Goal: Task Accomplishment & Management: Use online tool/utility

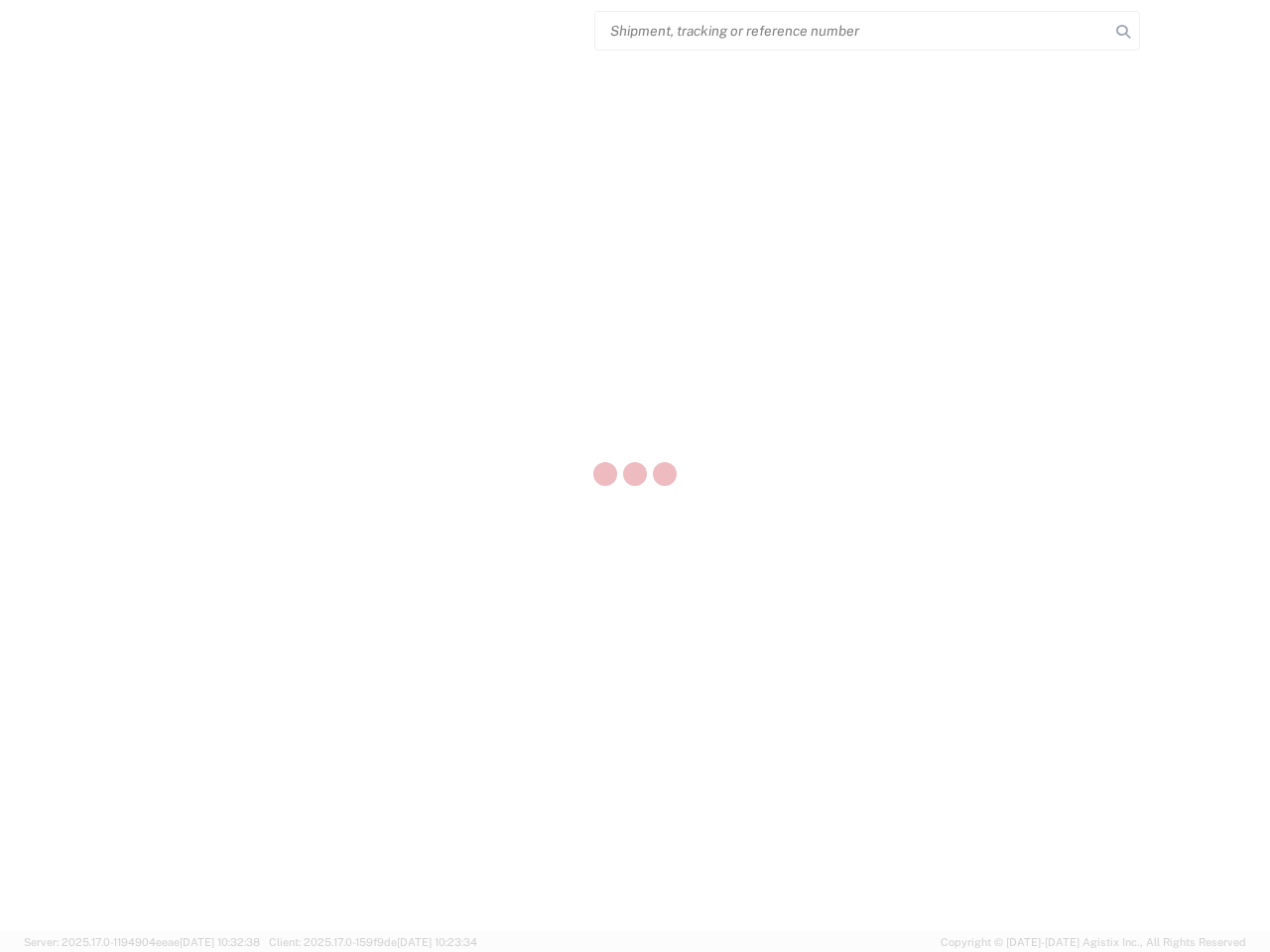
select select "US"
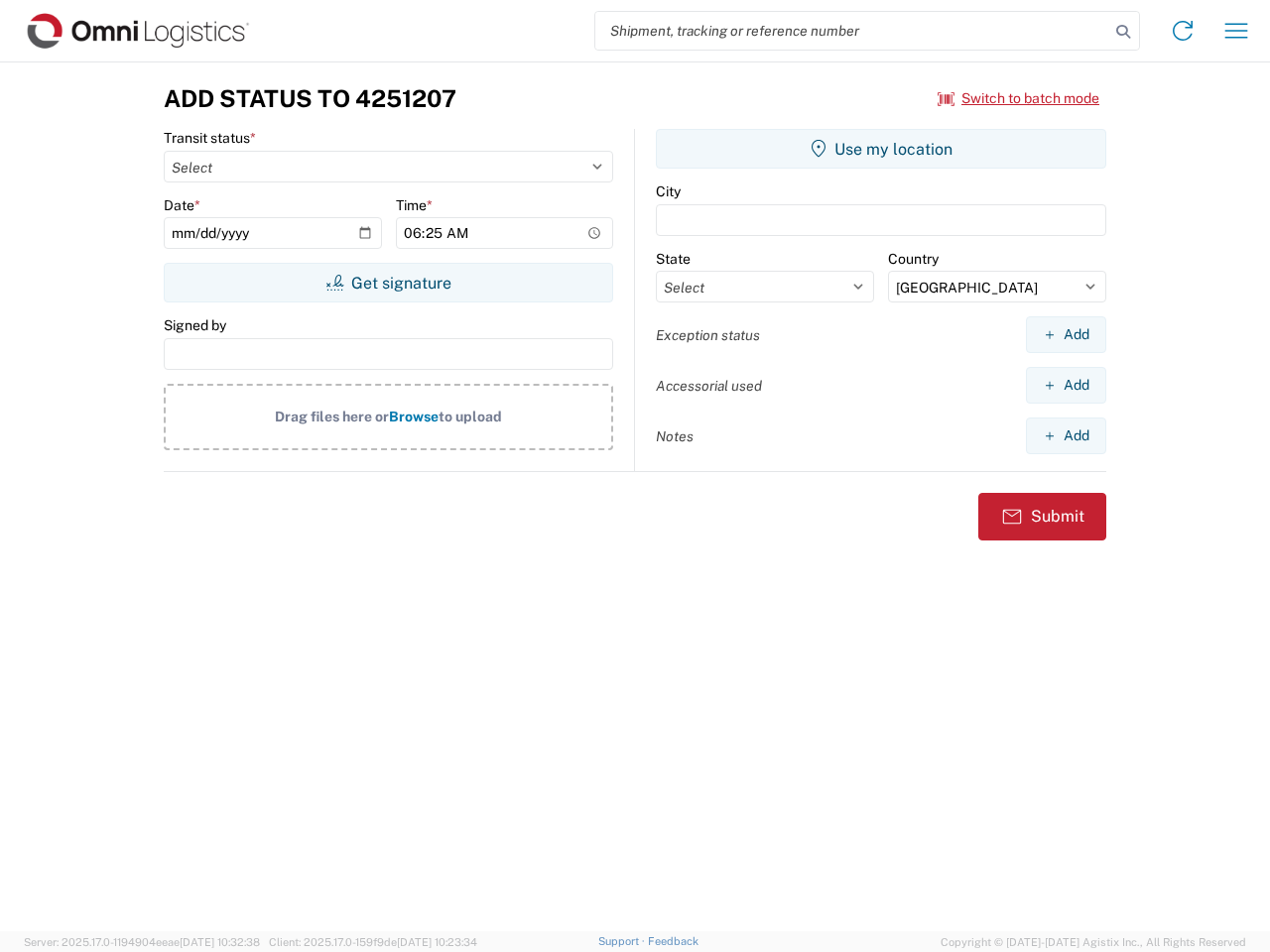
click at [852, 31] on input "search" at bounding box center [852, 31] width 514 height 38
click at [1123, 32] on icon at bounding box center [1123, 32] width 28 height 28
click at [1183, 31] on icon at bounding box center [1183, 31] width 32 height 32
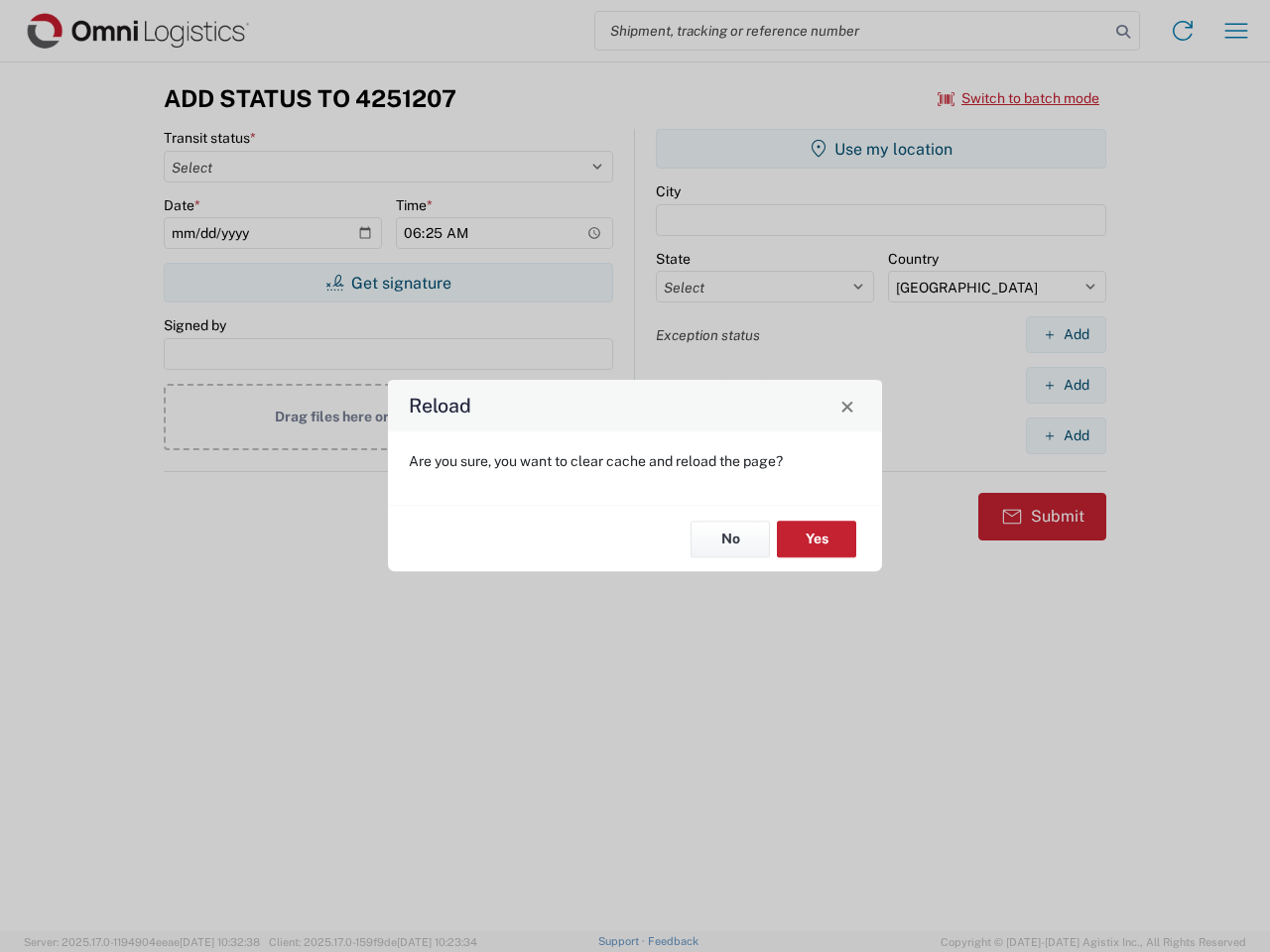
click at [1236, 31] on div "Reload Are you sure, you want to clear cache and reload the page? No Yes" at bounding box center [635, 476] width 1270 height 952
click at [1019, 98] on div "Reload Are you sure, you want to clear cache and reload the page? No Yes" at bounding box center [635, 476] width 1270 height 952
click at [388, 283] on div "Reload Are you sure, you want to clear cache and reload the page? No Yes" at bounding box center [635, 476] width 1270 height 952
click at [881, 149] on div "Reload Are you sure, you want to clear cache and reload the page? No Yes" at bounding box center [635, 476] width 1270 height 952
click at [1066, 335] on div "Reload Are you sure, you want to clear cache and reload the page? No Yes" at bounding box center [635, 476] width 1270 height 952
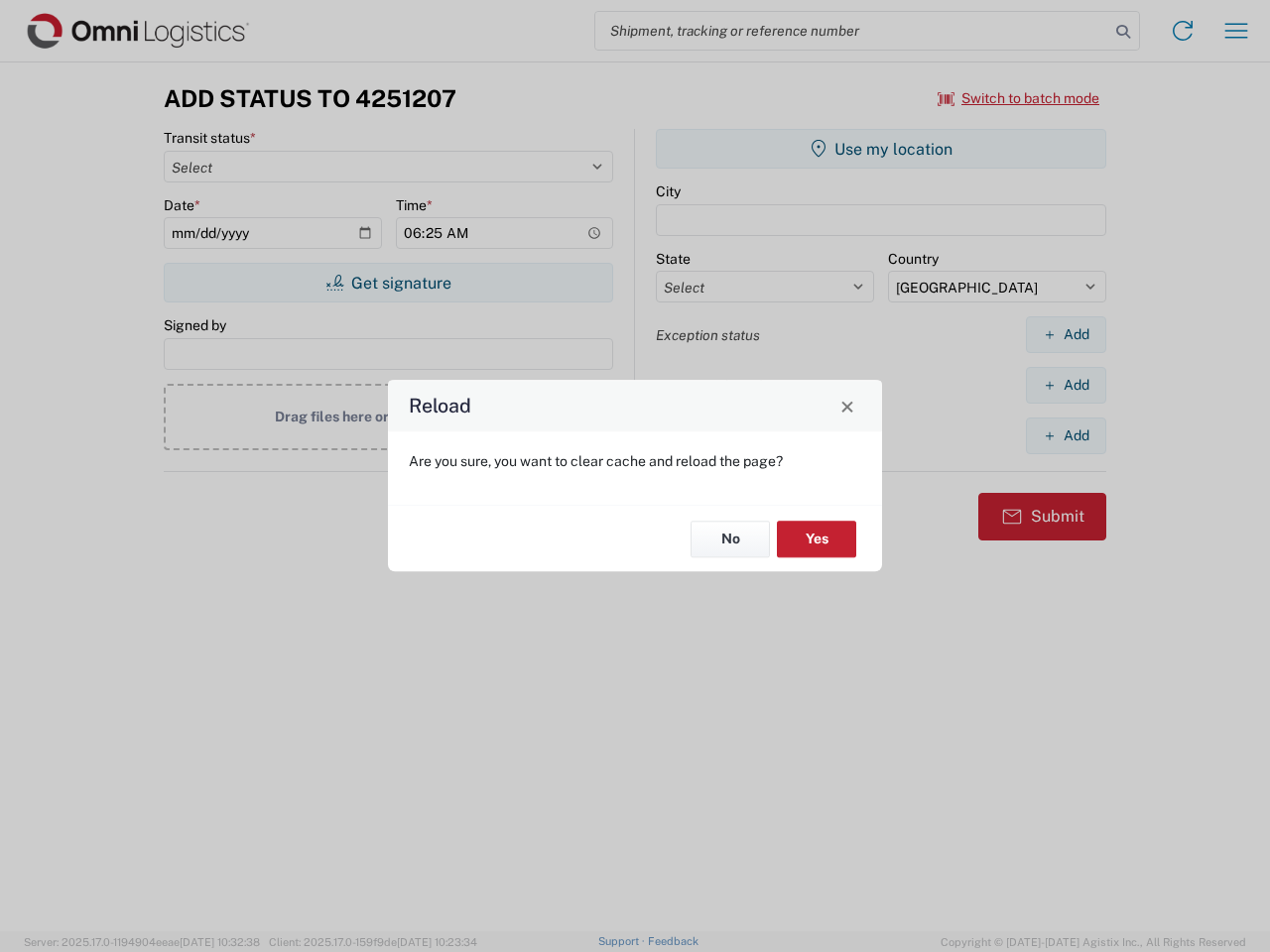
click at [1066, 385] on div "Reload Are you sure, you want to clear cache and reload the page? No Yes" at bounding box center [635, 476] width 1270 height 952
click at [1066, 436] on div "Reload Are you sure, you want to clear cache and reload the page? No Yes" at bounding box center [635, 476] width 1270 height 952
